Goal: Information Seeking & Learning: Learn about a topic

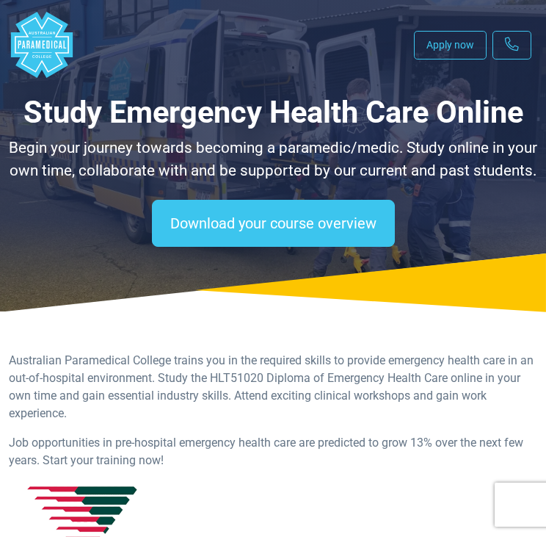
select select "**********"
click at [53, 45] on polygon "Australian Paramedical College" at bounding box center [42, 45] width 62 height 66
click at [459, 159] on p "Begin your journey towards becoming a paramedic/medic. Study online in your own…" at bounding box center [273, 160] width 529 height 46
select select "**********"
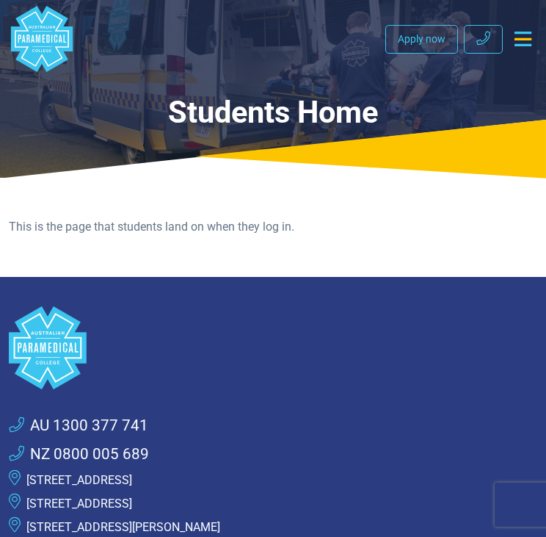
click at [42, 46] on polygon "Australian Paramedical College" at bounding box center [42, 39] width 62 height 66
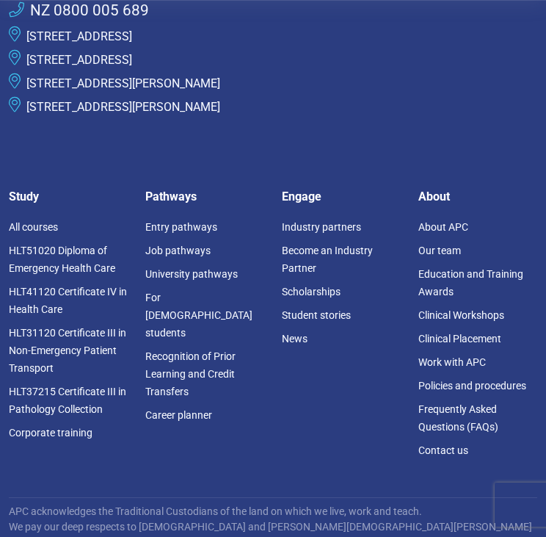
scroll to position [442, 0]
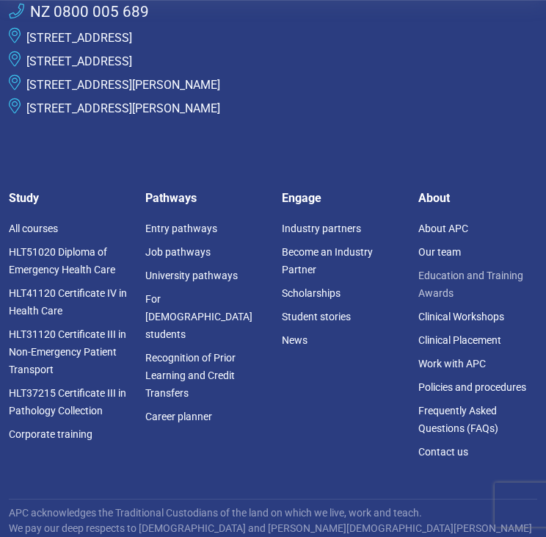
click at [447, 278] on link "Education and Training Awards" at bounding box center [470, 283] width 105 height 29
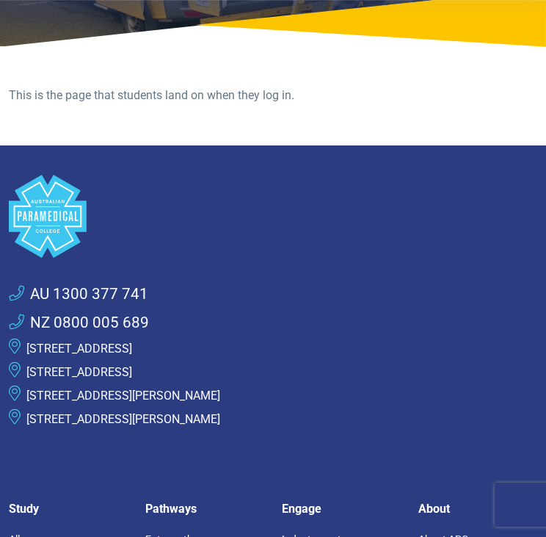
scroll to position [0, 0]
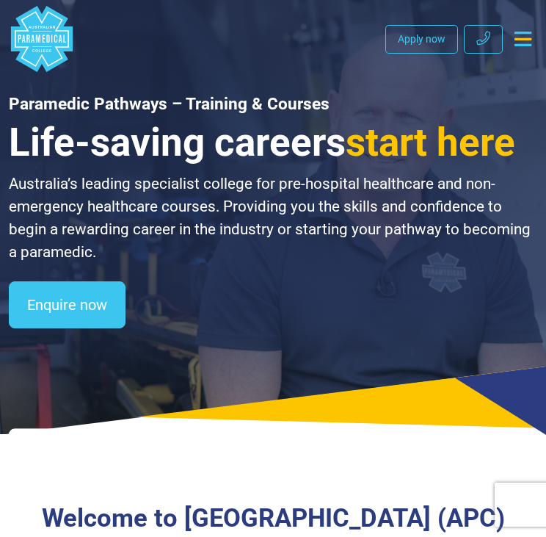
click at [29, 40] on icon "Australian Paramedical College" at bounding box center [27, 39] width 3 height 8
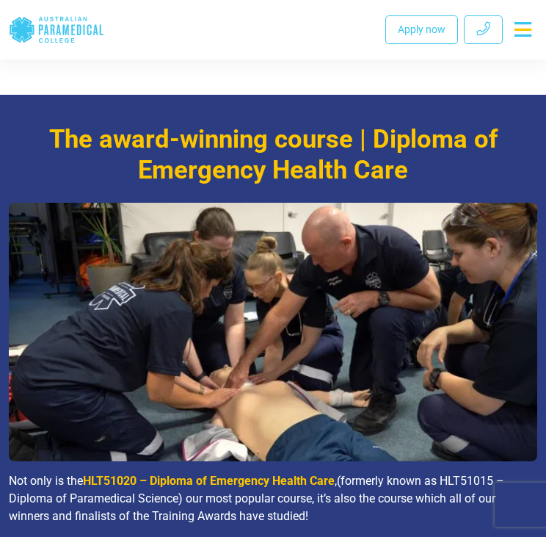
scroll to position [5035, 0]
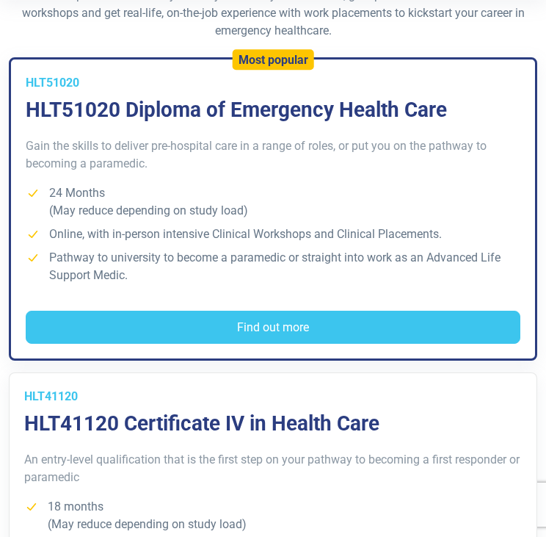
scroll to position [357, 0]
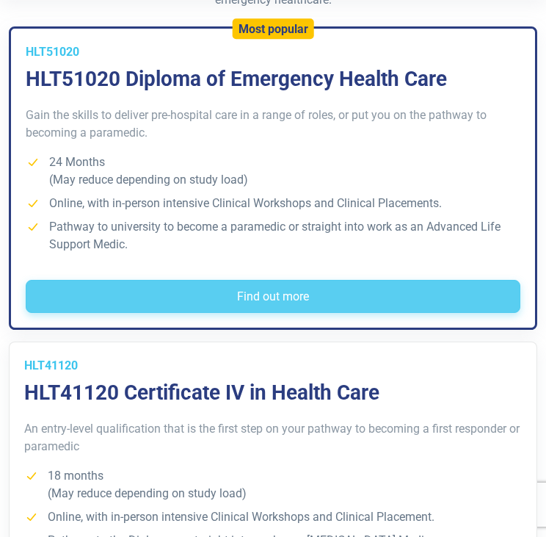
click at [253, 308] on button "Find out more" at bounding box center [273, 297] width 495 height 34
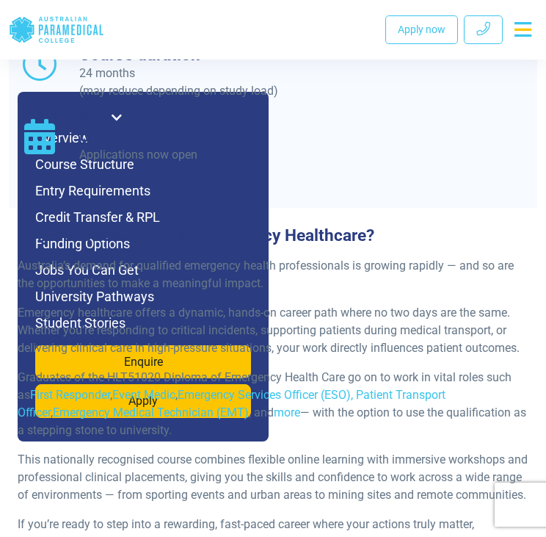
scroll to position [2114, 0]
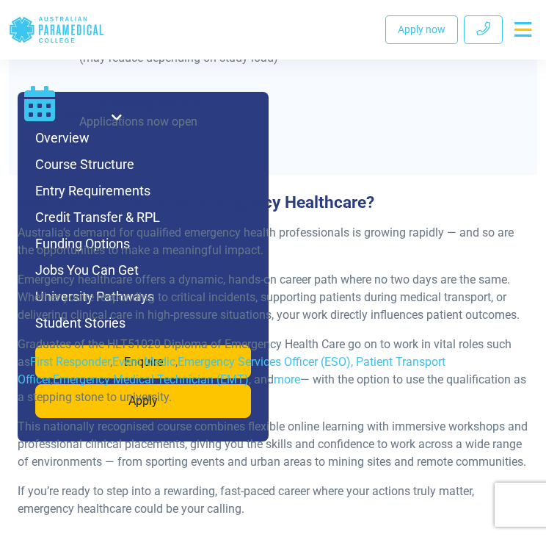
click at [347, 224] on div "Australia’s demand for qualified emergency health professionals is growing rapi…" at bounding box center [273, 376] width 529 height 305
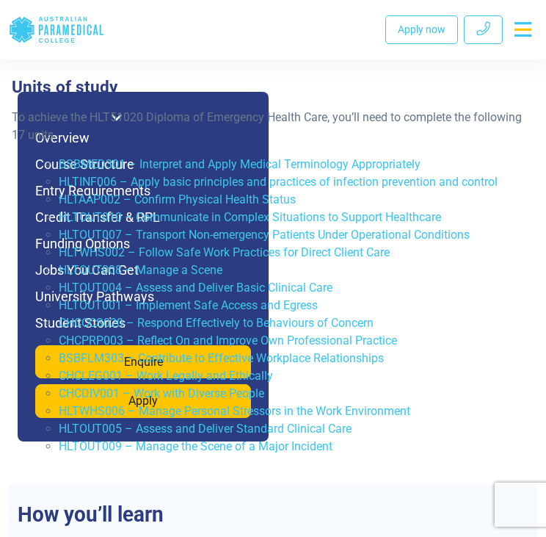
scroll to position [3959, 0]
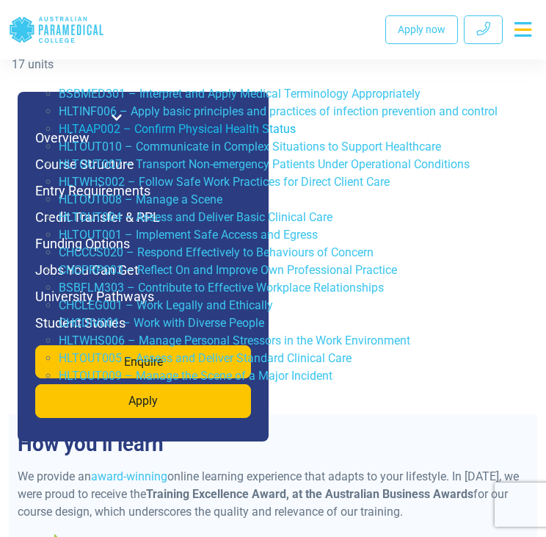
click at [115, 122] on link "HLTAAP002 – Confirm Physical Health Status" at bounding box center [177, 129] width 237 height 14
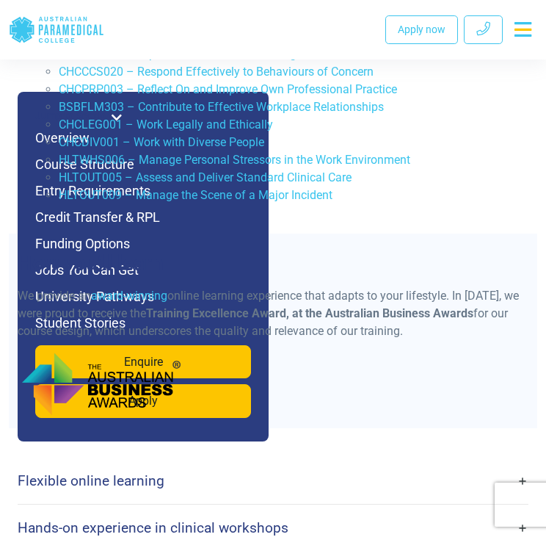
scroll to position [4119, 0]
